Goal: Task Accomplishment & Management: Use online tool/utility

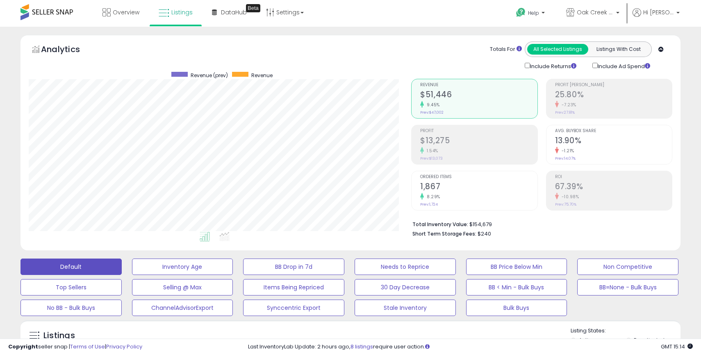
scroll to position [168, 382]
click at [619, 18] on p "Oak Creek Trading Company US" at bounding box center [592, 13] width 53 height 10
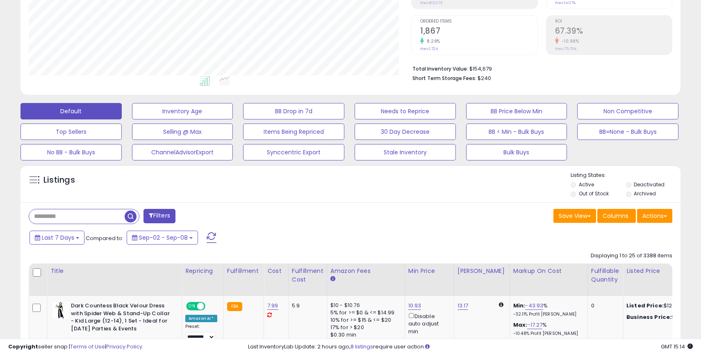
scroll to position [156, 0]
click at [659, 218] on button "Actions" at bounding box center [654, 215] width 35 height 14
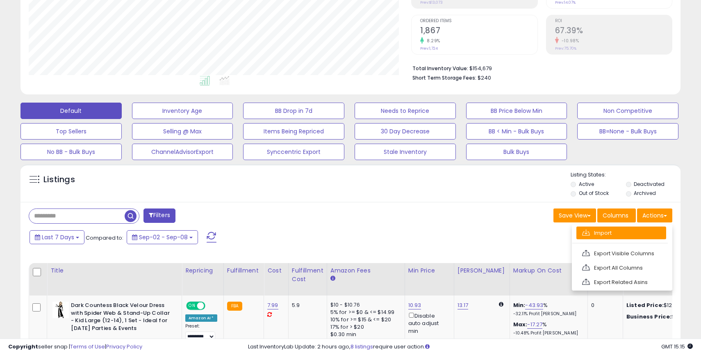
click at [602, 236] on link "Import" at bounding box center [621, 232] width 90 height 13
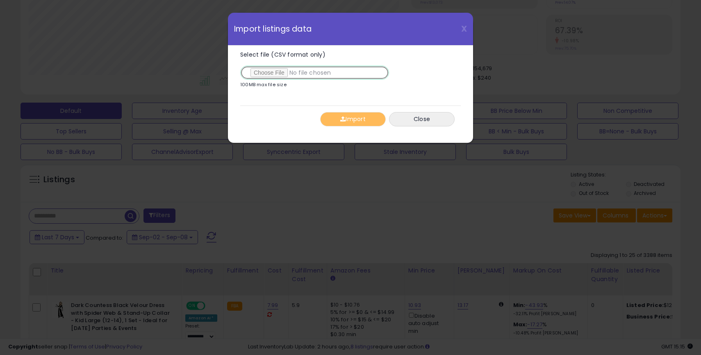
click at [269, 73] on input "Select file (CSV format only)" at bounding box center [314, 73] width 149 height 14
type input "**********"
click at [357, 121] on button "Import" at bounding box center [353, 119] width 66 height 14
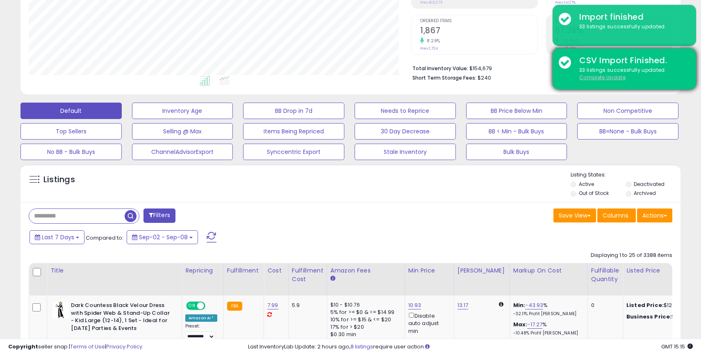
click at [611, 77] on u "Complete Update" at bounding box center [602, 77] width 46 height 7
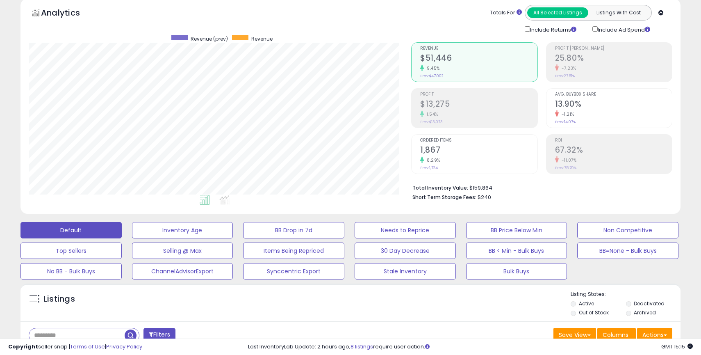
scroll to position [0, 0]
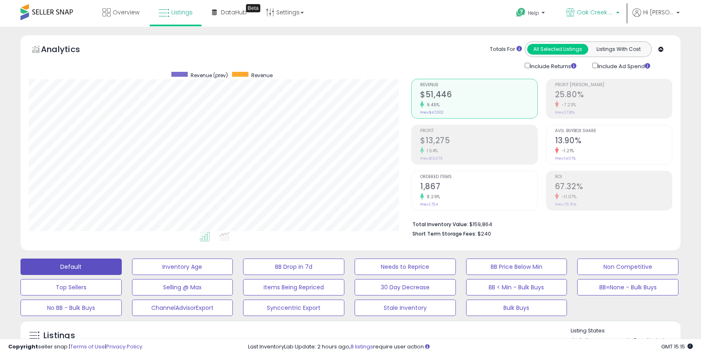
click at [619, 15] on b at bounding box center [617, 15] width 3 height 6
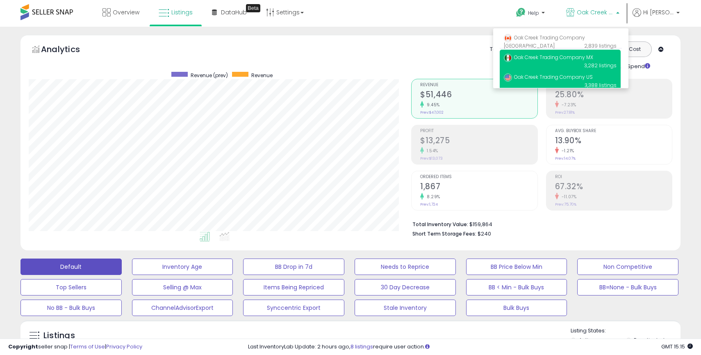
click at [574, 59] on span "Oak Creek Trading Company MX" at bounding box center [548, 57] width 89 height 7
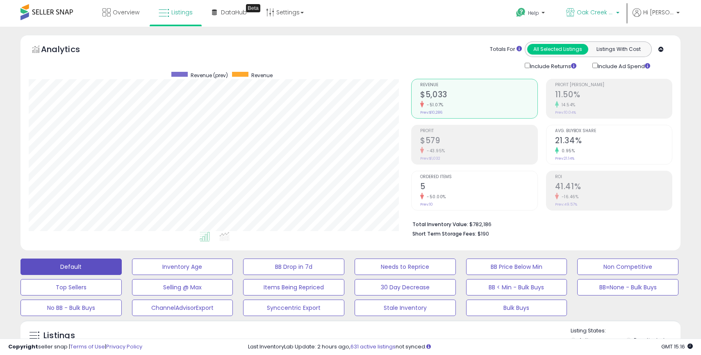
click at [617, 17] on p "Oak Creek Trading Company MX" at bounding box center [592, 13] width 53 height 10
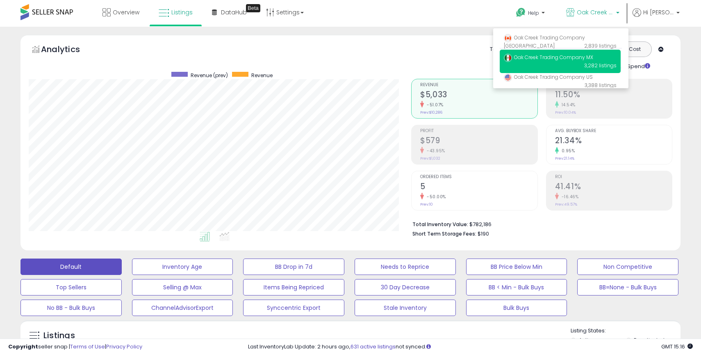
click at [685, 108] on div "Analytics Totals For All Selected Listings Listings With Cost Include Returns I…" at bounding box center [350, 144] width 672 height 219
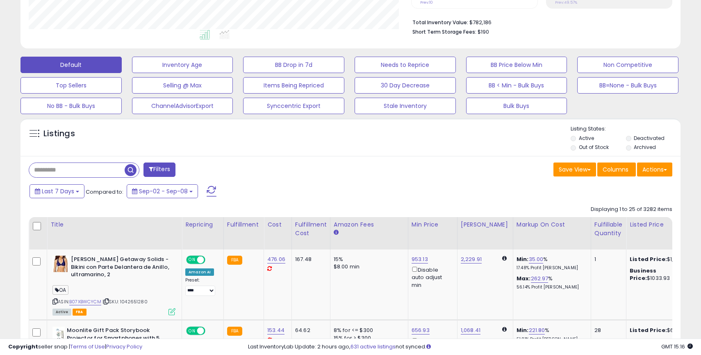
scroll to position [205, 0]
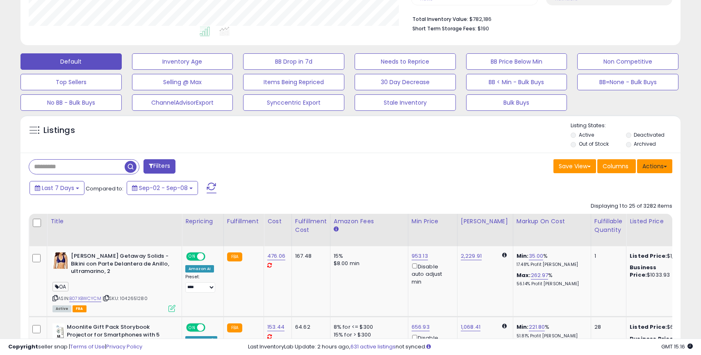
click at [665, 168] on button "Actions" at bounding box center [654, 166] width 35 height 14
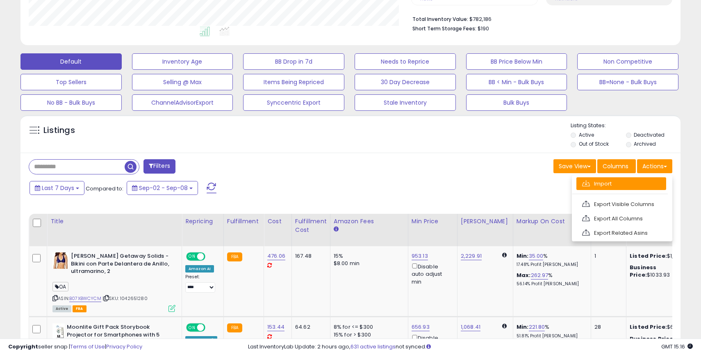
click at [598, 187] on link "Import" at bounding box center [621, 183] width 90 height 13
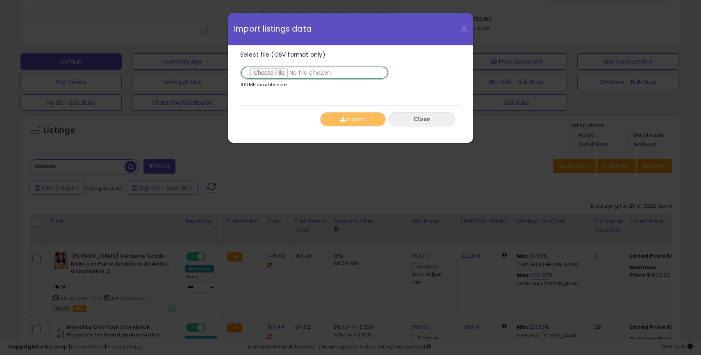
click at [264, 72] on input "Select file (CSV format only)" at bounding box center [314, 73] width 149 height 14
type input "**********"
click at [356, 120] on button "Import" at bounding box center [353, 119] width 66 height 14
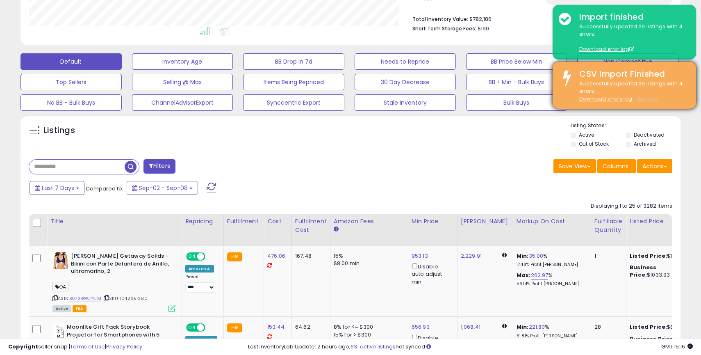
click at [642, 97] on u "Dismiss" at bounding box center [647, 98] width 20 height 7
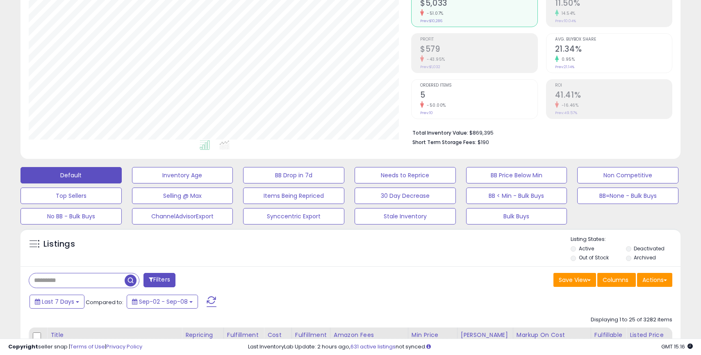
scroll to position [0, 0]
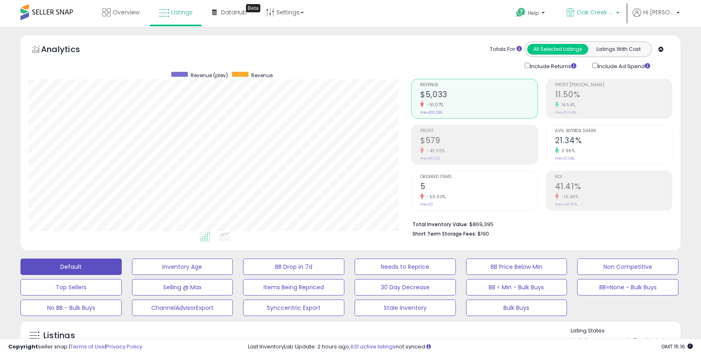
click at [618, 12] on p "Oak Creek Trading Company MX" at bounding box center [592, 13] width 53 height 10
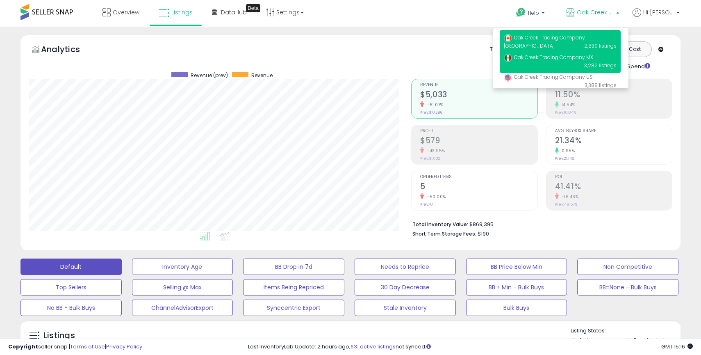
click at [575, 35] on span "Oak Creek Trading Company [GEOGRAPHIC_DATA]" at bounding box center [544, 41] width 81 height 15
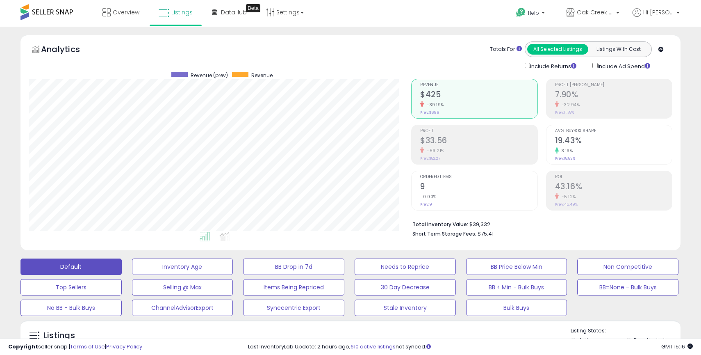
scroll to position [168, 382]
click at [607, 10] on span "Oak Creek Trading Company [GEOGRAPHIC_DATA]" at bounding box center [595, 12] width 37 height 8
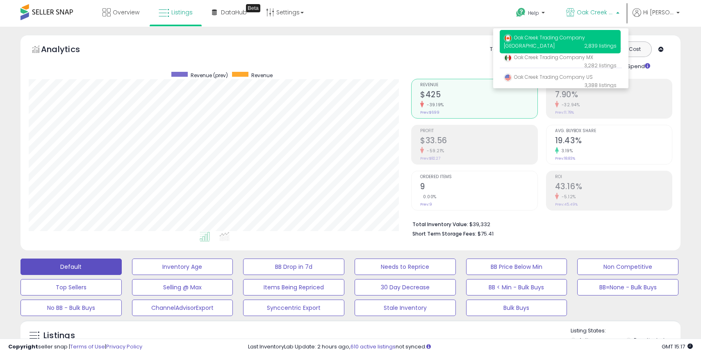
click at [472, 14] on div "Help Contact Support Search Knowledge Hub Request a Feature Profile" at bounding box center [573, 17] width 232 height 35
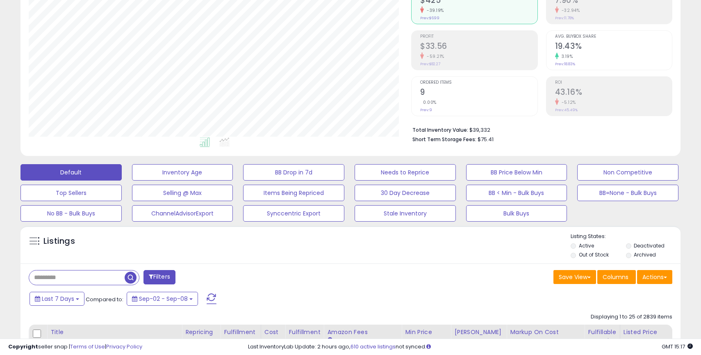
scroll to position [112, 0]
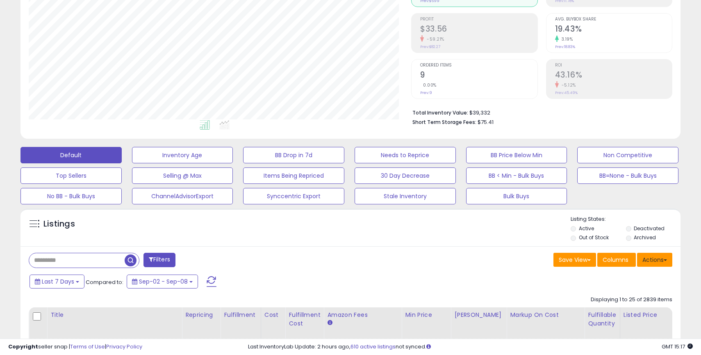
click at [659, 259] on button "Actions" at bounding box center [654, 260] width 35 height 14
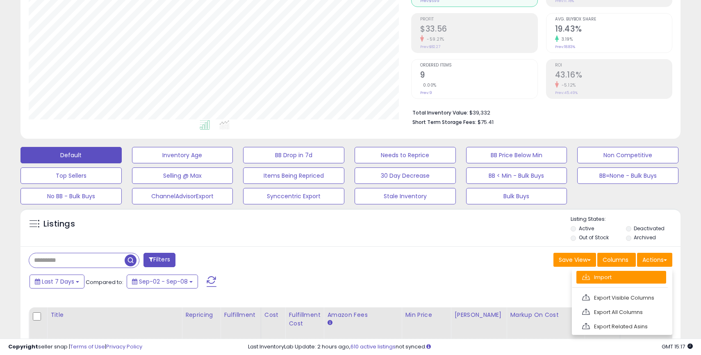
click at [599, 278] on link "Import" at bounding box center [621, 277] width 90 height 13
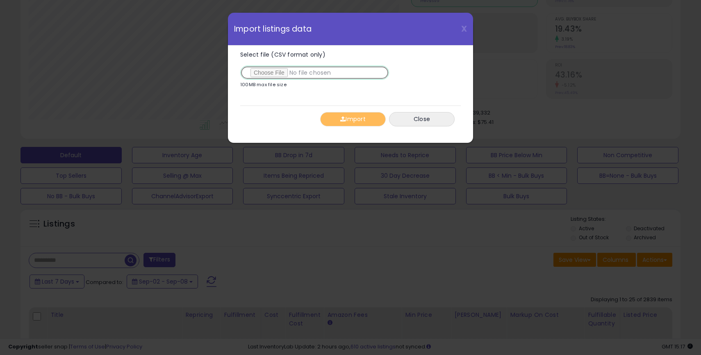
click at [270, 74] on input "Select file (CSV format only)" at bounding box center [314, 73] width 149 height 14
type input "**********"
click at [356, 121] on button "Import" at bounding box center [353, 119] width 66 height 14
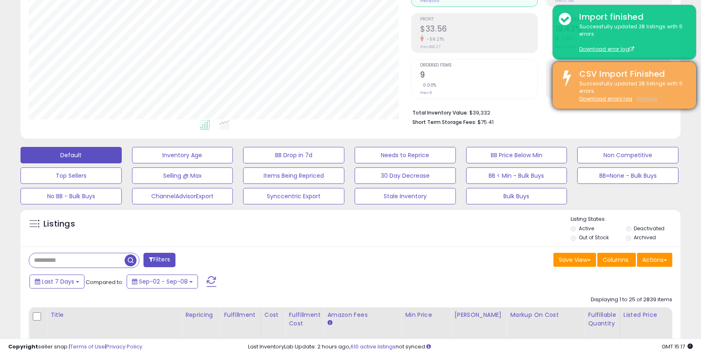
click at [642, 98] on u "Dismiss" at bounding box center [647, 98] width 20 height 7
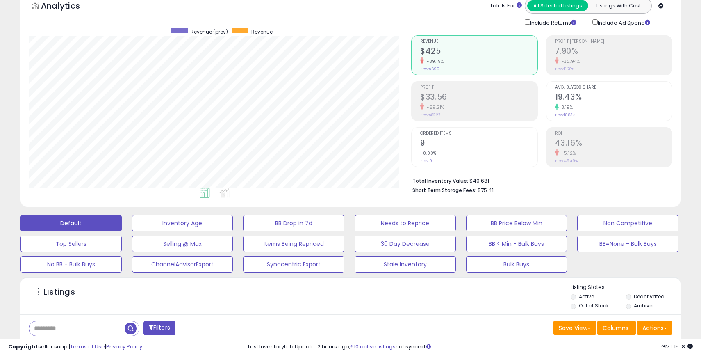
scroll to position [0, 0]
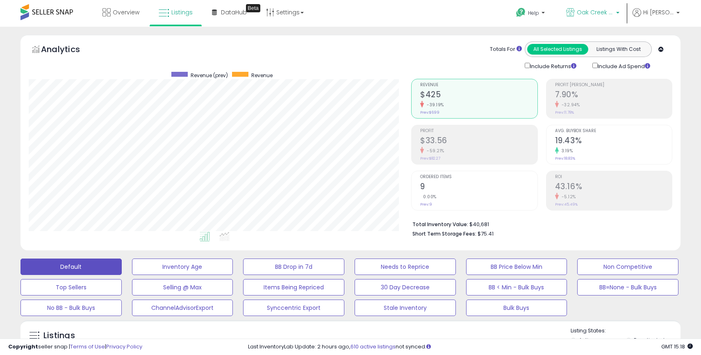
click at [619, 15] on b at bounding box center [617, 15] width 3 height 6
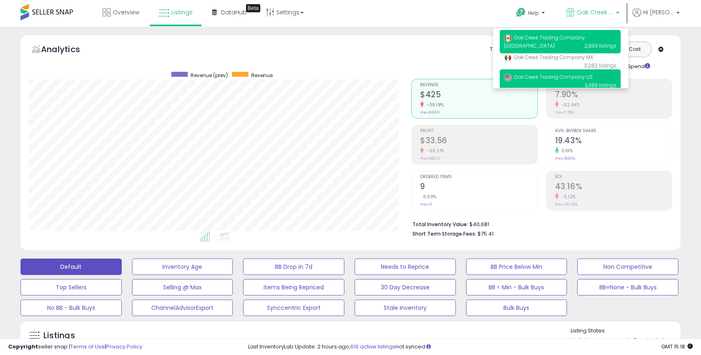
click at [581, 75] on span "Oak Creek Trading Company US" at bounding box center [548, 76] width 89 height 7
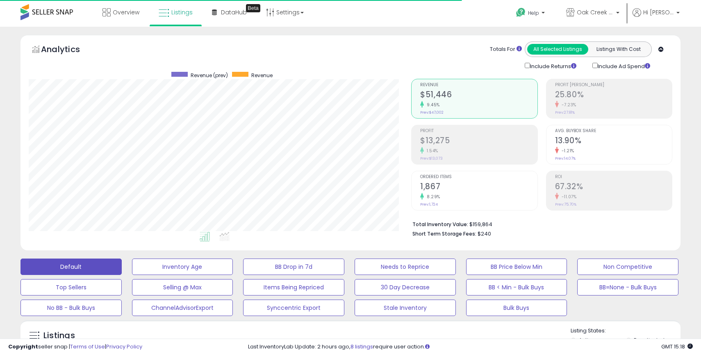
scroll to position [168, 382]
click at [607, 13] on span "Oak Creek Trading Company US" at bounding box center [595, 12] width 37 height 8
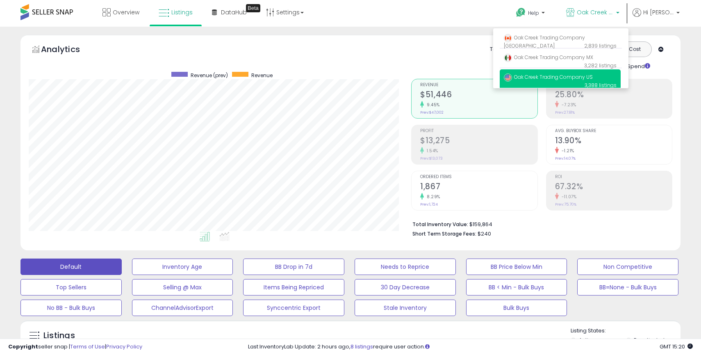
click at [565, 80] on span "Oak Creek Trading Company US" at bounding box center [548, 76] width 89 height 7
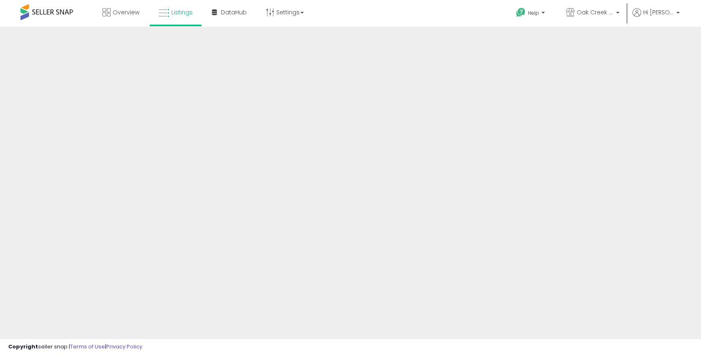
click at [432, 32] on div at bounding box center [350, 197] width 701 height 340
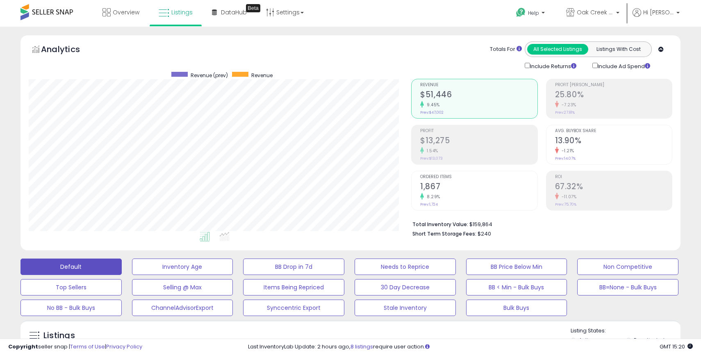
scroll to position [168, 382]
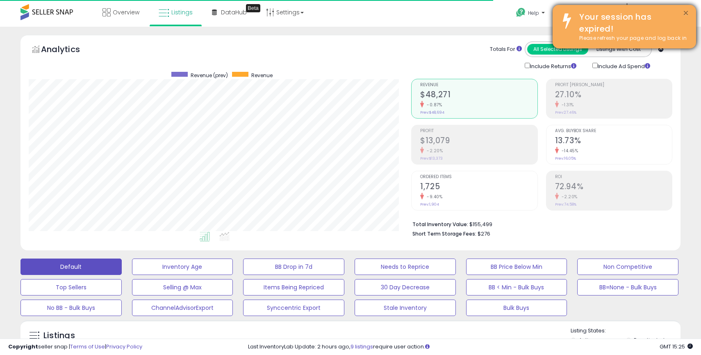
scroll to position [168, 382]
